Goal: Entertainment & Leisure: Consume media (video, audio)

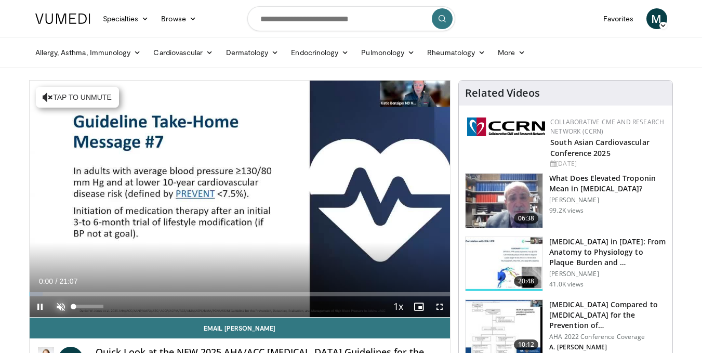
click at [60, 305] on span "Video Player" at bounding box center [60, 306] width 21 height 21
click at [437, 307] on span "Video Player" at bounding box center [439, 306] width 21 height 21
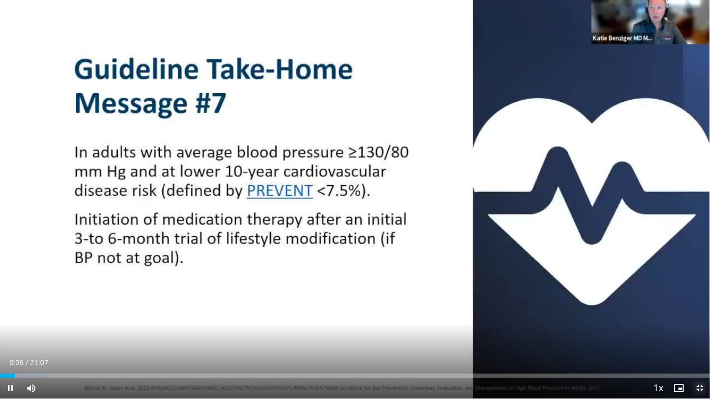
drag, startPoint x: 701, startPoint y: 385, endPoint x: 701, endPoint y: 340, distance: 45.2
click at [701, 352] on span "Video Player" at bounding box center [699, 388] width 21 height 21
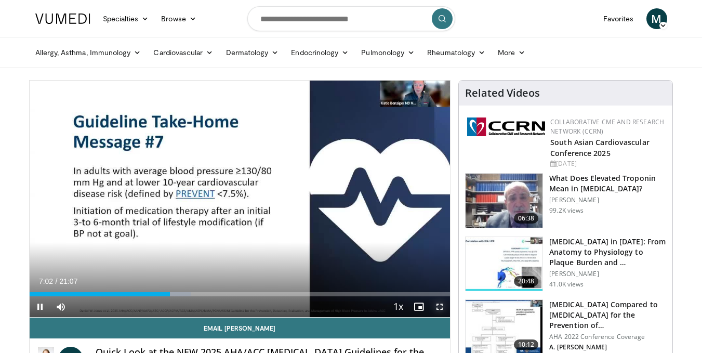
drag, startPoint x: 444, startPoint y: 308, endPoint x: 451, endPoint y: 306, distance: 7.1
click at [449, 307] on span "Video Player" at bounding box center [439, 306] width 21 height 21
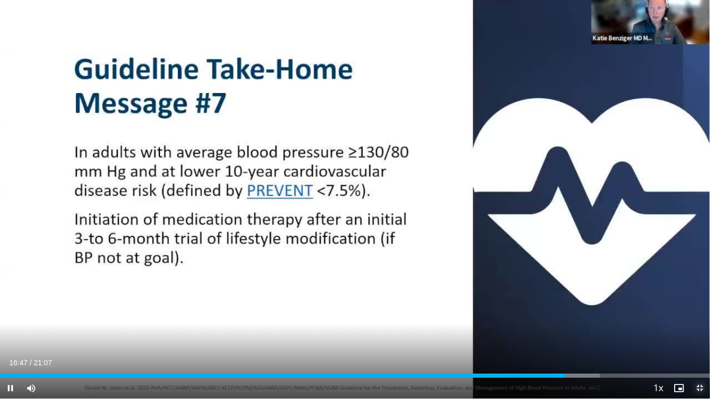
drag, startPoint x: 702, startPoint y: 383, endPoint x: 702, endPoint y: 338, distance: 45.2
click at [701, 352] on span "Video Player" at bounding box center [699, 388] width 21 height 21
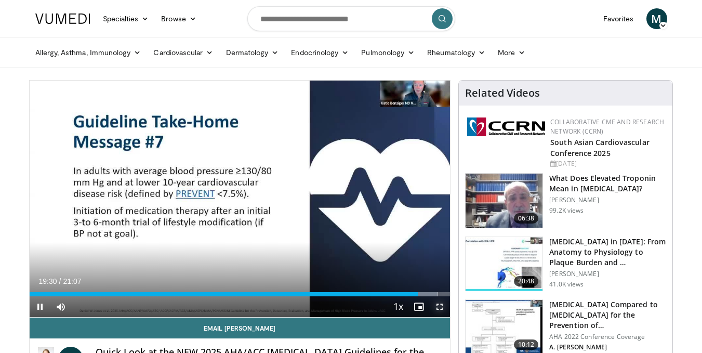
click at [439, 307] on span "Video Player" at bounding box center [439, 306] width 21 height 21
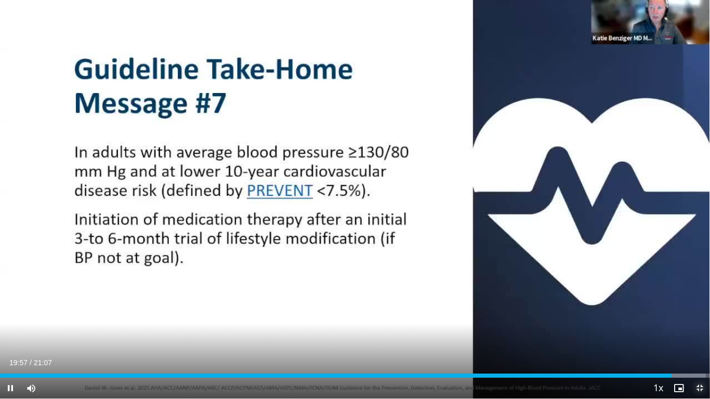
drag, startPoint x: 701, startPoint y: 390, endPoint x: 701, endPoint y: 345, distance: 45.2
click at [701, 352] on span "Video Player" at bounding box center [699, 388] width 21 height 21
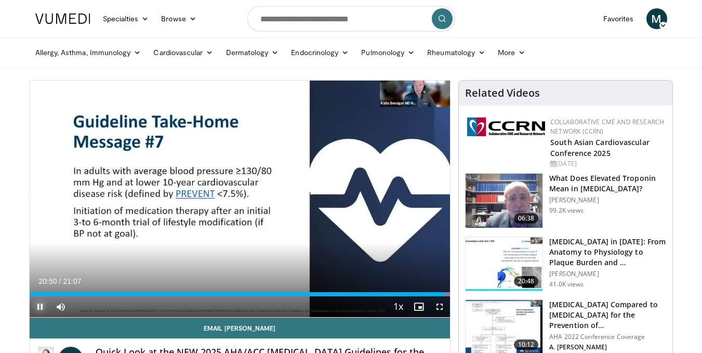
click at [40, 305] on video-js "**********" at bounding box center [240, 199] width 421 height 237
click at [39, 302] on span "Video Player" at bounding box center [40, 306] width 21 height 21
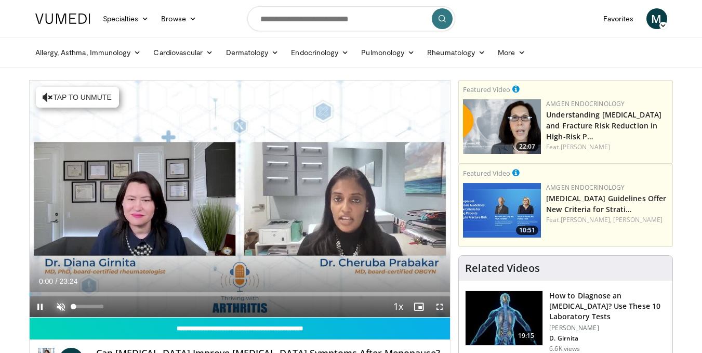
click at [67, 309] on span "Video Player" at bounding box center [60, 306] width 21 height 21
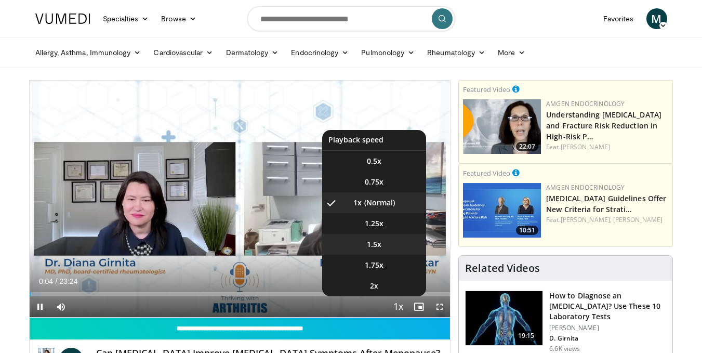
click at [387, 242] on li "1.5x" at bounding box center [374, 244] width 104 height 21
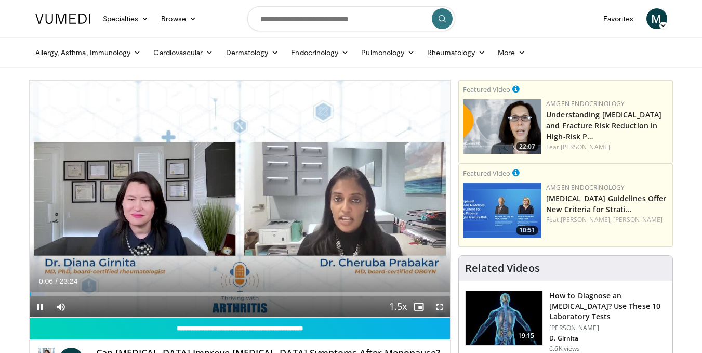
click at [440, 311] on span "Video Player" at bounding box center [439, 306] width 21 height 21
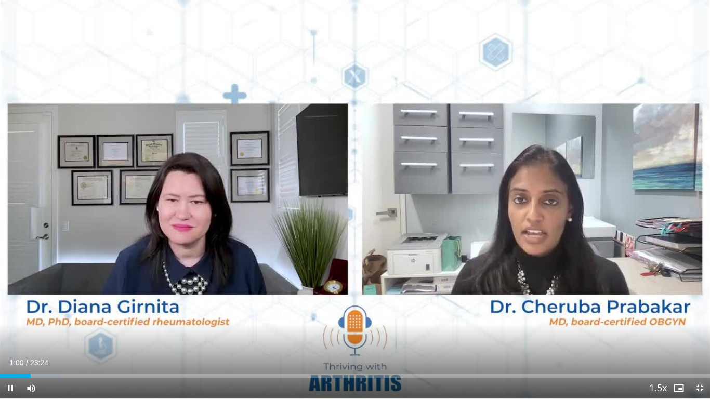
click at [701, 352] on span "Video Player" at bounding box center [699, 388] width 21 height 21
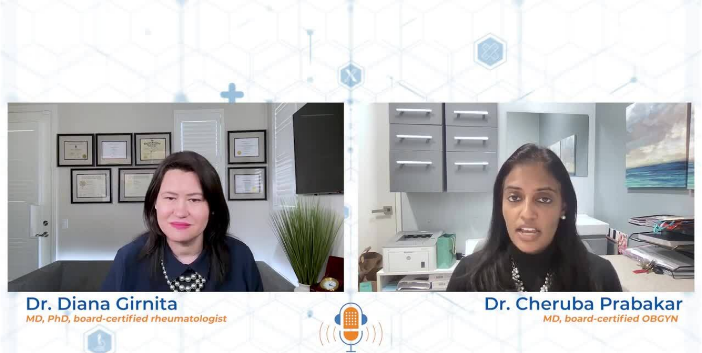
scroll to position [52, 0]
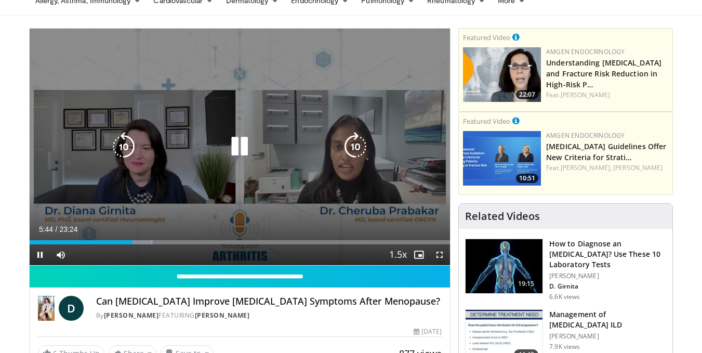
click at [241, 141] on icon "Video Player" at bounding box center [239, 146] width 29 height 29
click at [236, 146] on icon "Video Player" at bounding box center [239, 146] width 29 height 29
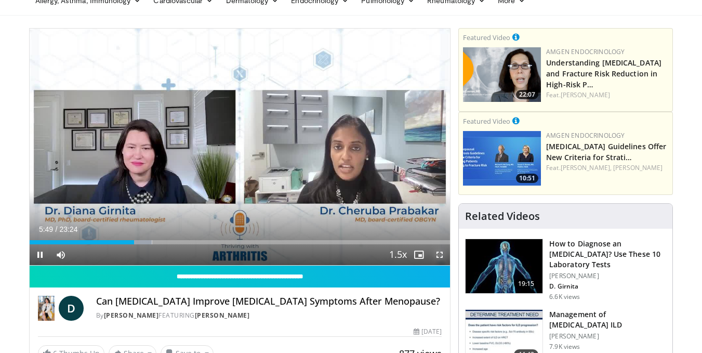
click at [441, 256] on span "Video Player" at bounding box center [439, 254] width 21 height 21
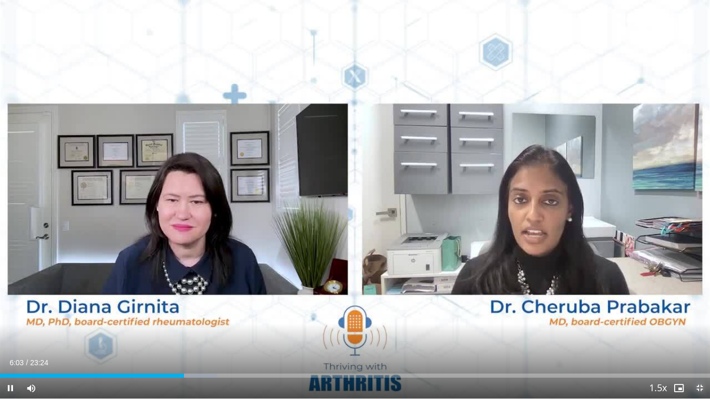
drag, startPoint x: 699, startPoint y: 390, endPoint x: 699, endPoint y: 344, distance: 45.2
click at [699, 352] on span "Video Player" at bounding box center [699, 388] width 21 height 21
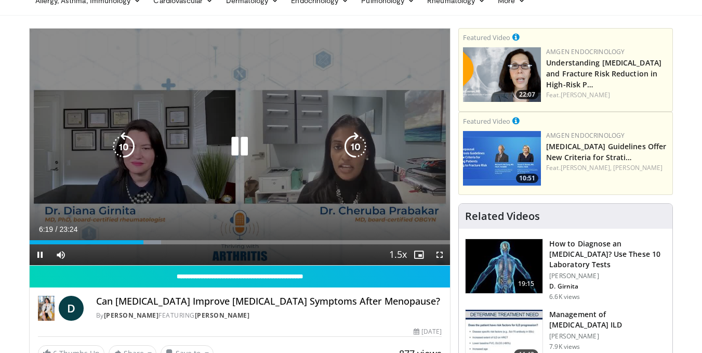
click at [240, 151] on icon "Video Player" at bounding box center [239, 146] width 29 height 29
